Goal: Navigation & Orientation: Find specific page/section

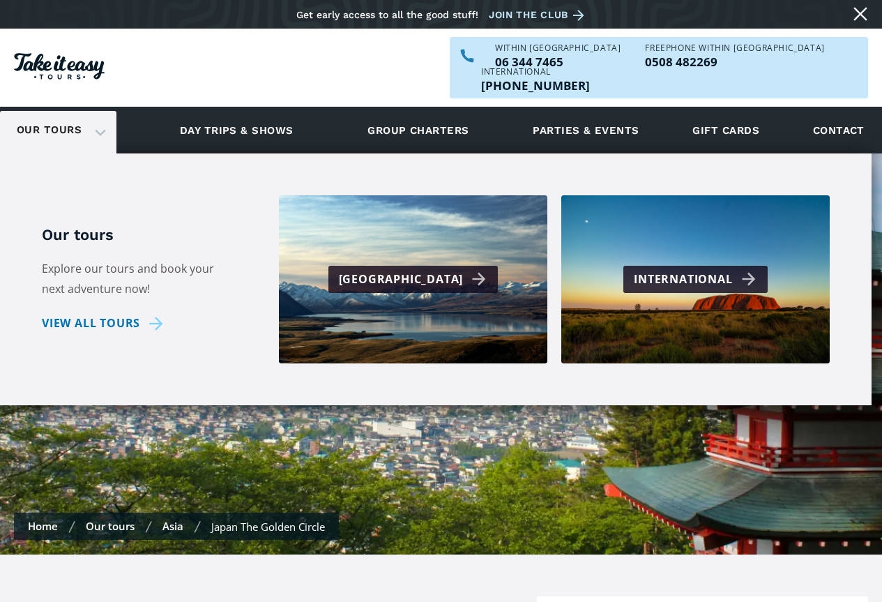
click at [52, 114] on link "Our tours" at bounding box center [49, 130] width 86 height 33
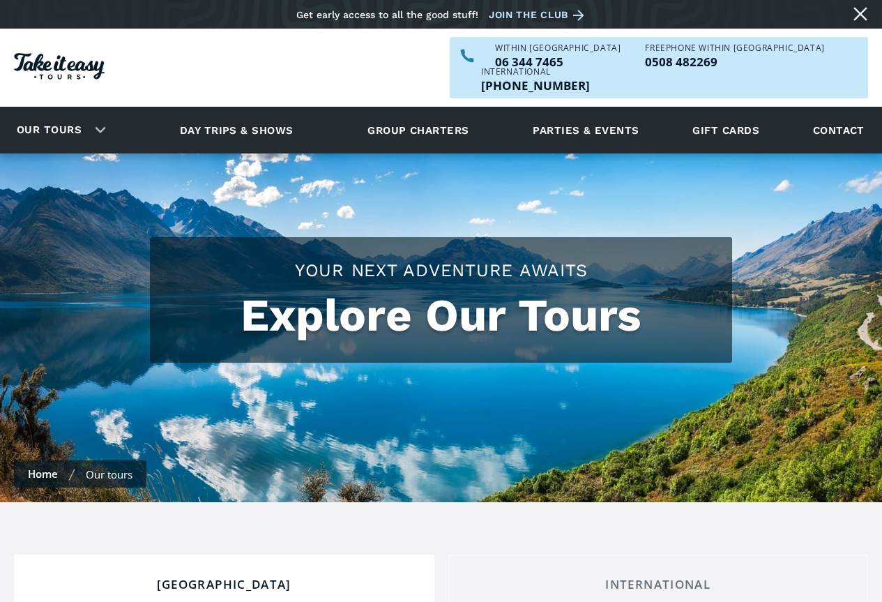
checkbox input "true"
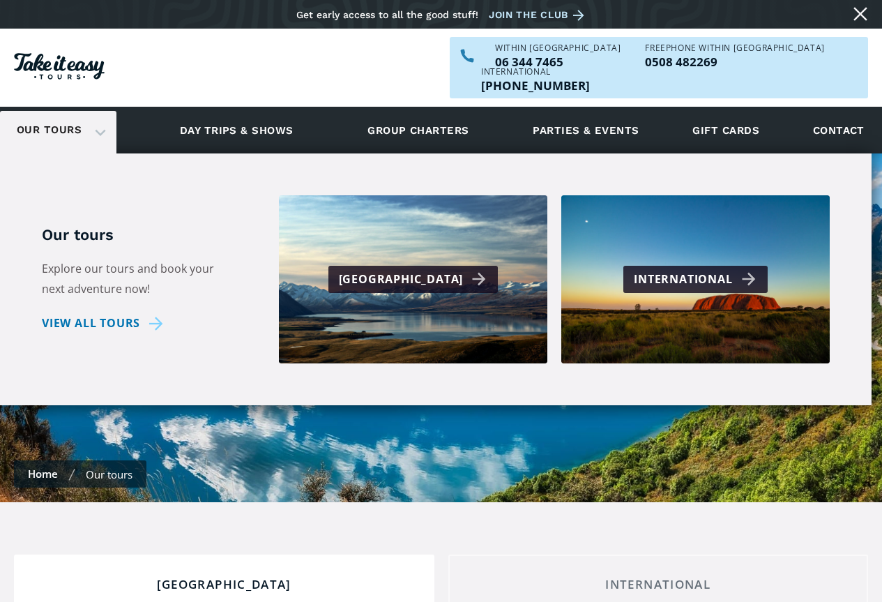
click at [50, 114] on link "Our tours" at bounding box center [49, 130] width 86 height 33
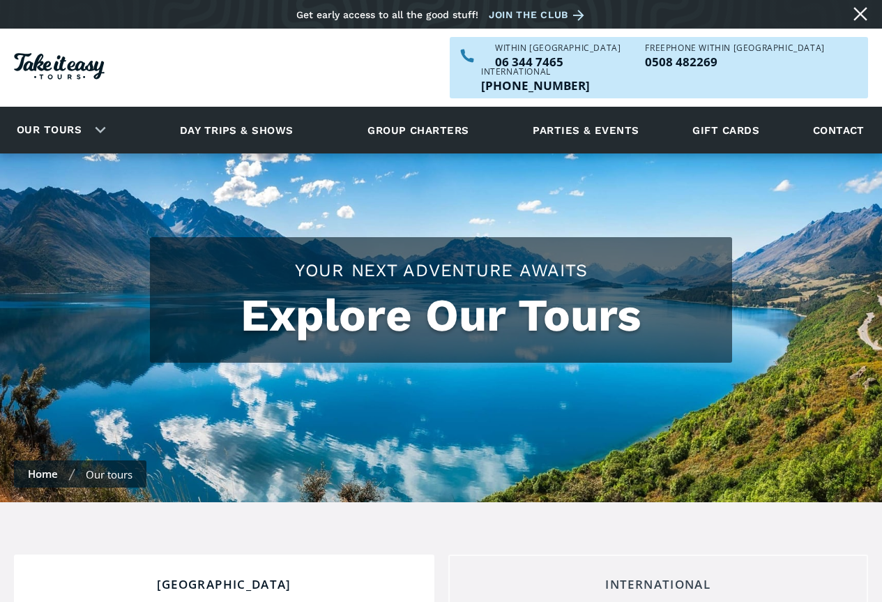
click at [622, 577] on div "International" at bounding box center [658, 584] width 397 height 15
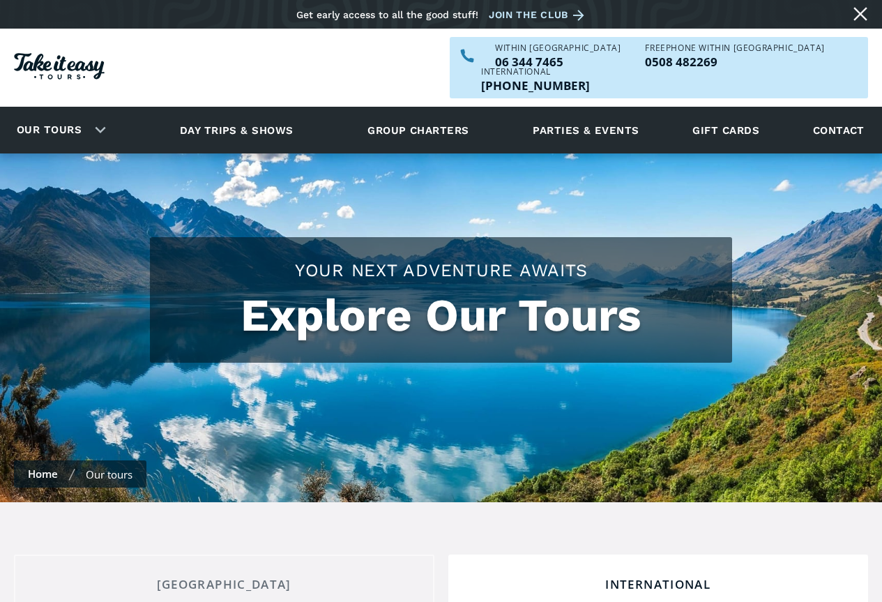
click at [617, 577] on div "International" at bounding box center [658, 584] width 397 height 15
click at [50, 467] on link "Home" at bounding box center [43, 474] width 30 height 14
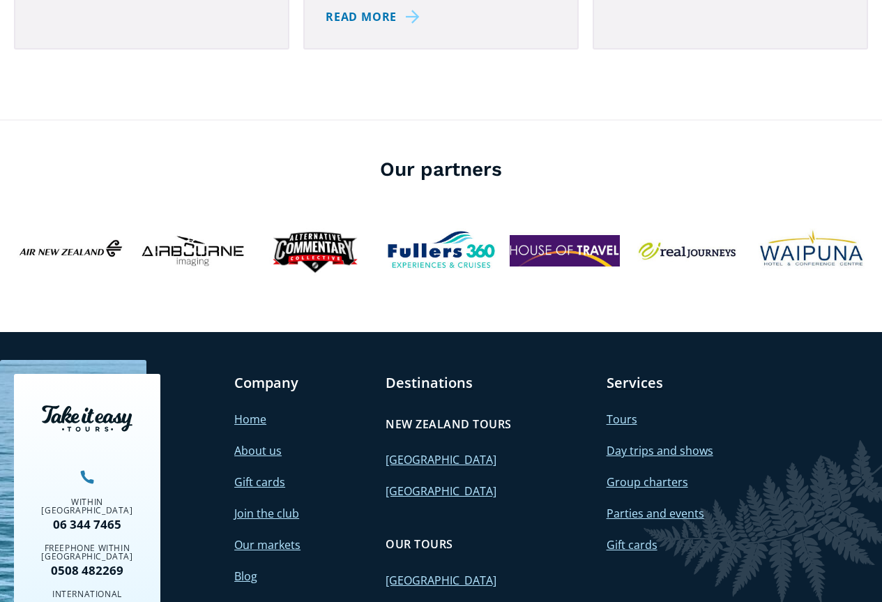
scroll to position [4981, 0]
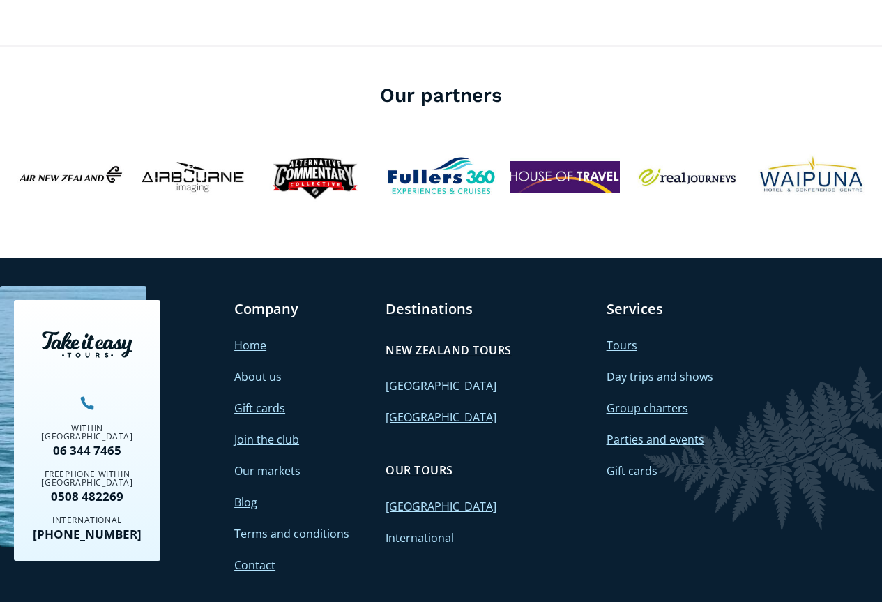
click at [250, 338] on link "Home" at bounding box center [250, 345] width 32 height 15
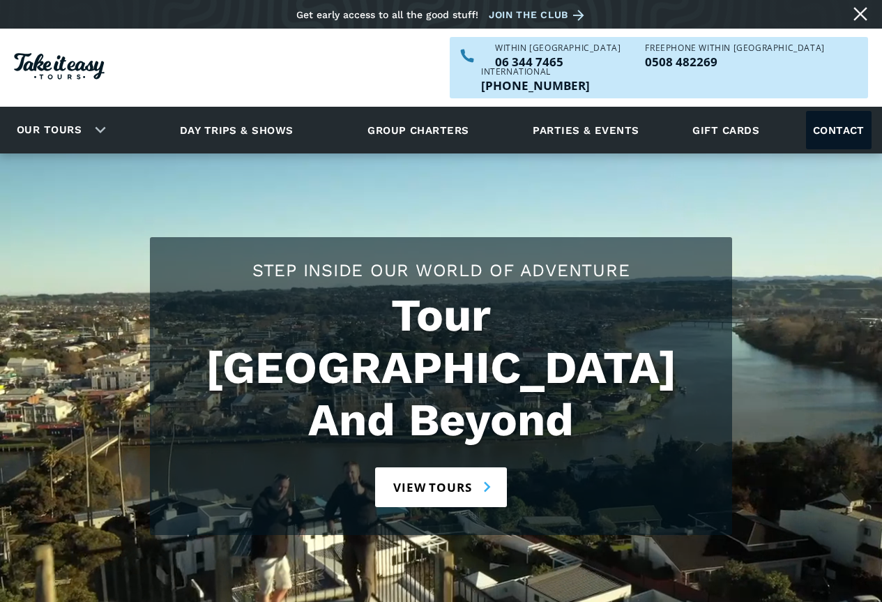
click at [843, 111] on link "Contact" at bounding box center [839, 130] width 66 height 38
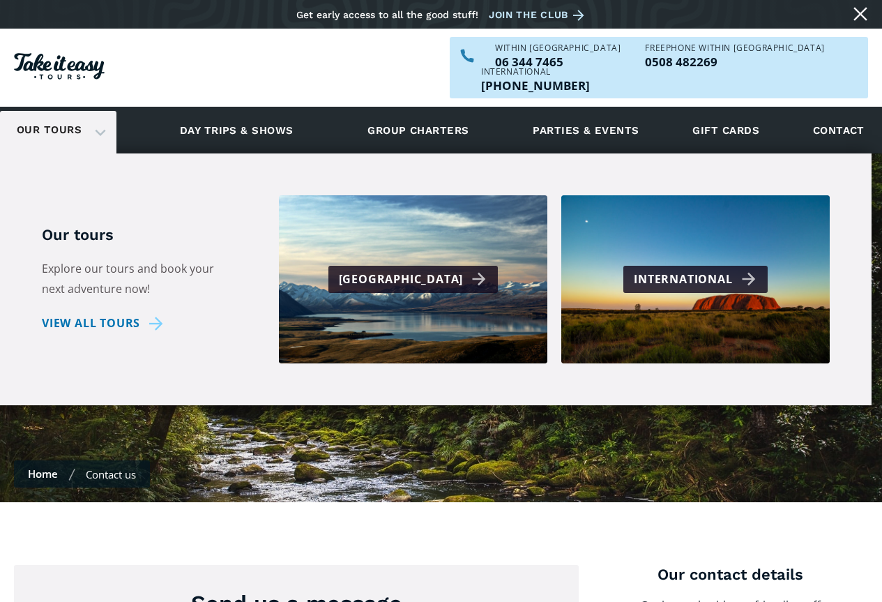
click at [74, 114] on link "Our tours" at bounding box center [49, 130] width 86 height 33
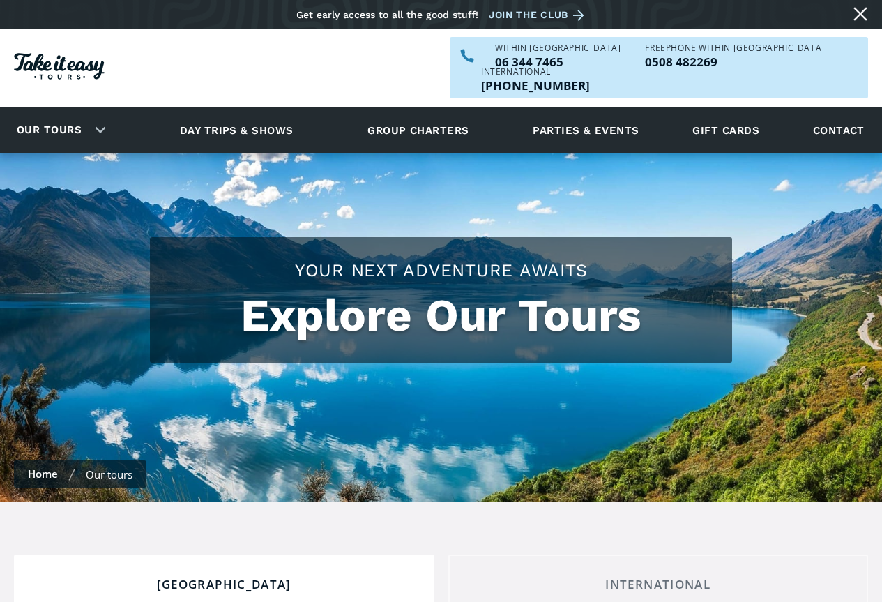
checkbox input "true"
